Goal: Transaction & Acquisition: Purchase product/service

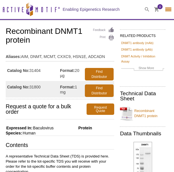
select select "[GEOGRAPHIC_DATA]"
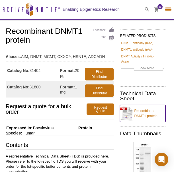
click at [137, 114] on link "Recombinant DNMT1 protein" at bounding box center [142, 113] width 45 height 17
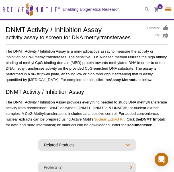
select select "[GEOGRAPHIC_DATA]"
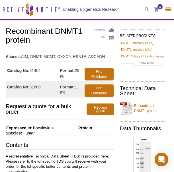
select select "[GEOGRAPHIC_DATA]"
